Goal: Find specific fact: Find specific fact

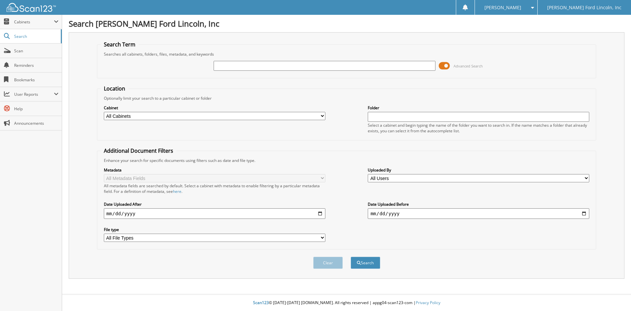
click at [269, 66] on input "text" at bounding box center [324, 66] width 221 height 10
type input "[PERSON_NAME]"
click at [351, 256] on button "Search" at bounding box center [366, 262] width 30 height 12
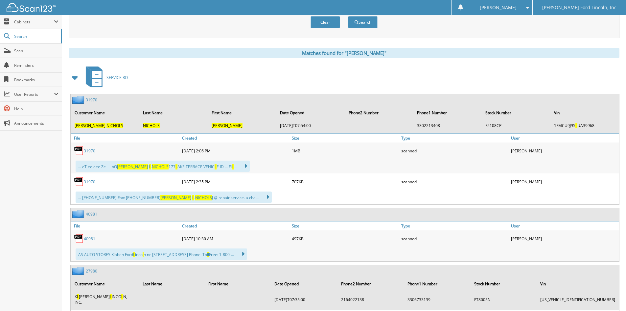
scroll to position [196, 0]
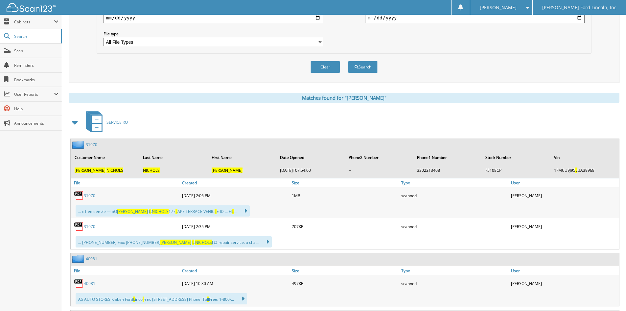
click at [93, 144] on link "31970" at bounding box center [92, 145] width 12 height 6
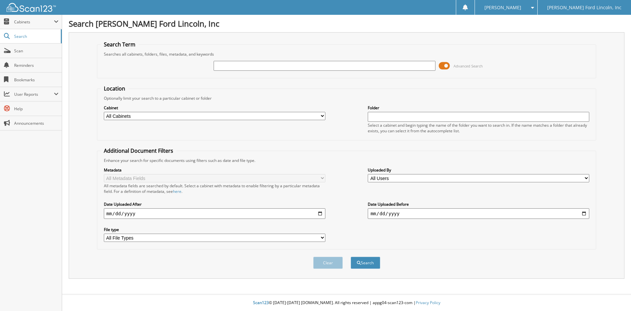
click at [260, 64] on input "text" at bounding box center [324, 66] width 221 height 10
type input "e"
click at [20, 51] on span "Scan" at bounding box center [36, 51] width 44 height 6
